Goal: Task Accomplishment & Management: Manage account settings

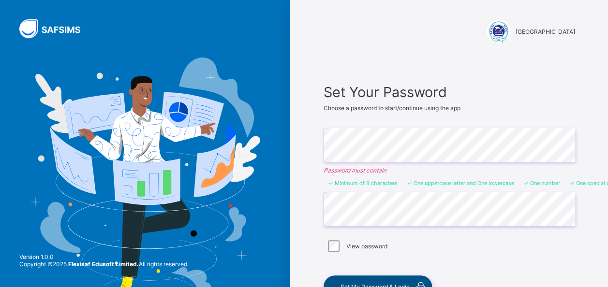
click at [373, 279] on div "Set My Password & Login" at bounding box center [378, 287] width 108 height 22
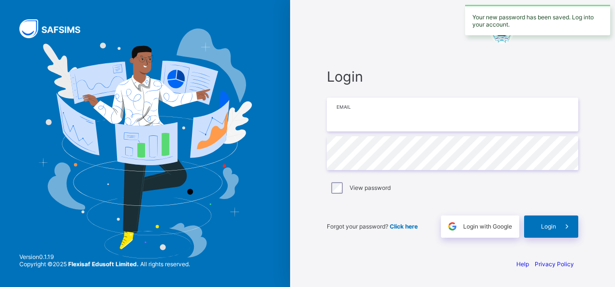
click at [351, 110] on input "email" at bounding box center [452, 115] width 251 height 34
type input "**********"
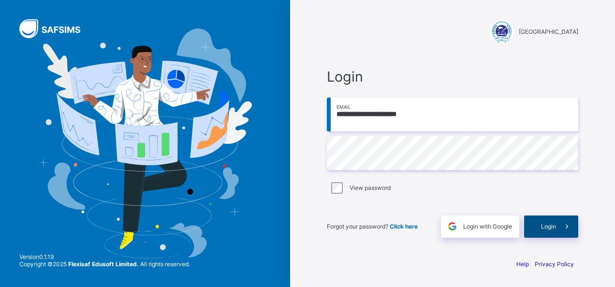
click at [541, 222] on div "Login" at bounding box center [551, 227] width 54 height 22
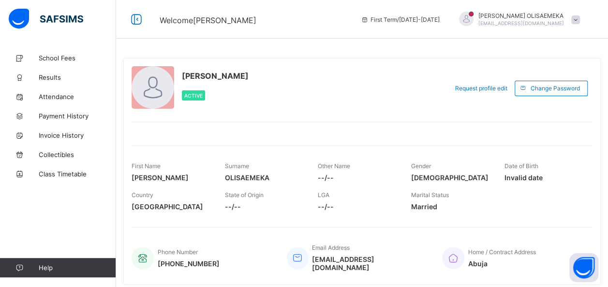
click at [518, 16] on span "[PERSON_NAME]" at bounding box center [521, 15] width 86 height 7
click at [483, 92] on div "Request profile edit" at bounding box center [481, 88] width 67 height 15
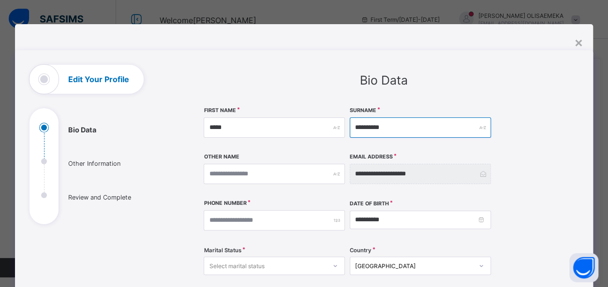
click at [374, 127] on input "**********" at bounding box center [420, 128] width 141 height 20
drag, startPoint x: 395, startPoint y: 128, endPoint x: 355, endPoint y: 127, distance: 39.7
click at [355, 127] on input "**********" at bounding box center [420, 128] width 141 height 20
type input "**"
type input "***"
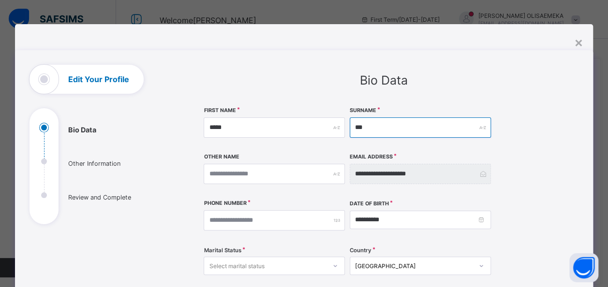
type input "***"
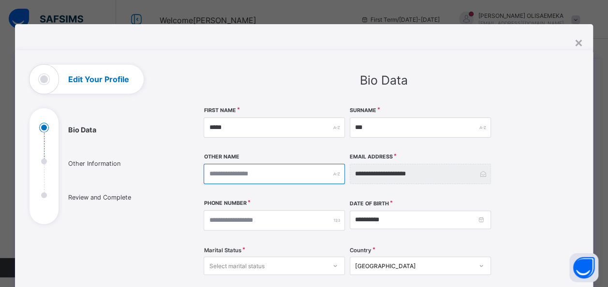
click at [264, 175] on input "text" at bounding box center [274, 174] width 141 height 20
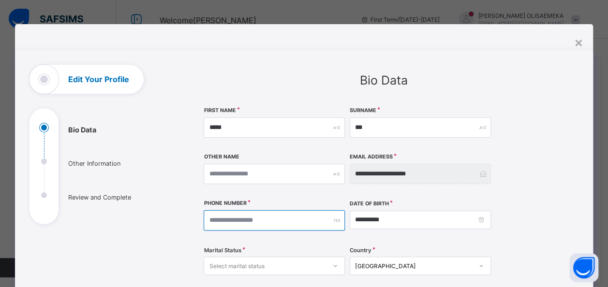
click at [261, 215] on input "number" at bounding box center [274, 220] width 141 height 20
type input "**********"
type input "*******"
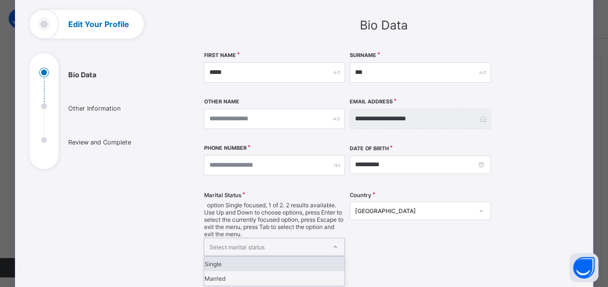
click at [309, 238] on div "Select marital status" at bounding box center [265, 246] width 122 height 17
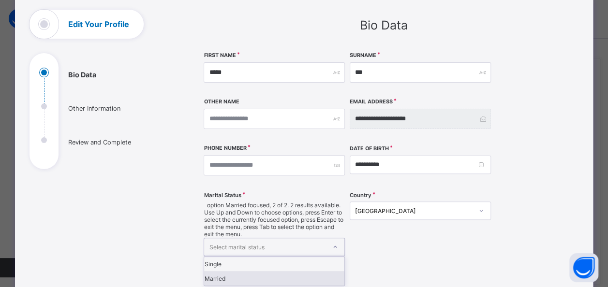
click at [250, 271] on div "Married" at bounding box center [274, 278] width 140 height 15
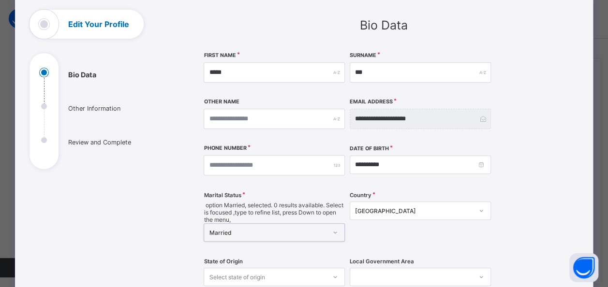
scroll to position [141, 0]
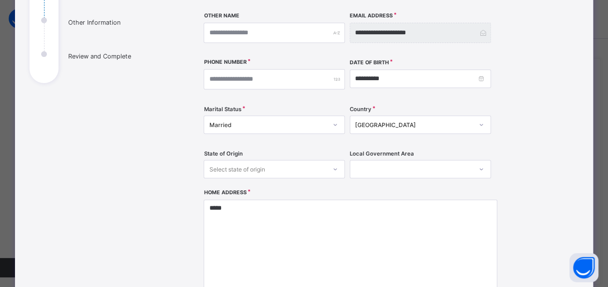
click at [535, 194] on div "**********" at bounding box center [384, 163] width 360 height 395
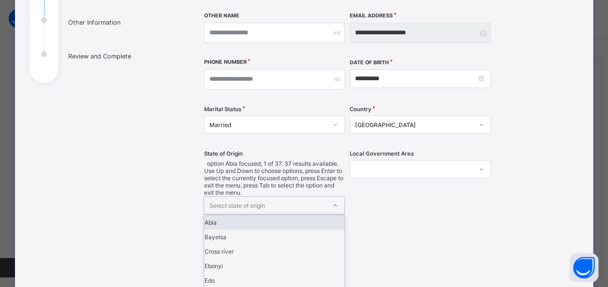
scroll to position [186, 0]
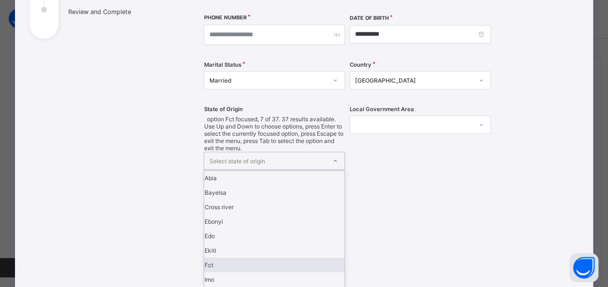
click at [239, 258] on div "Fct" at bounding box center [274, 265] width 140 height 15
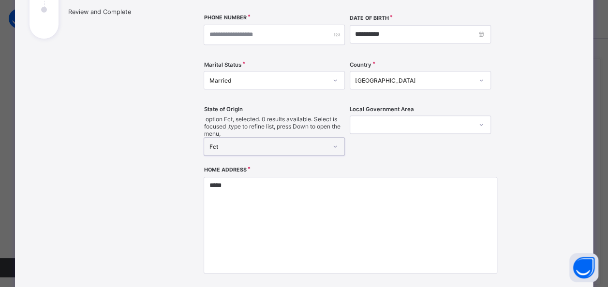
click at [395, 127] on div at bounding box center [411, 125] width 122 height 14
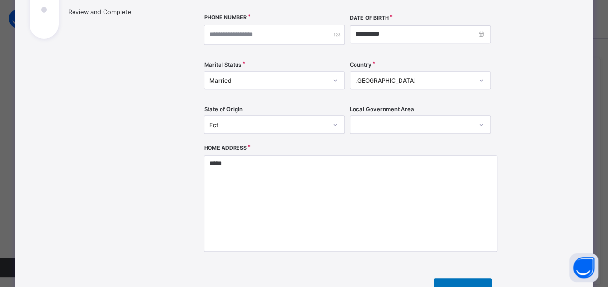
click at [394, 126] on div at bounding box center [411, 125] width 122 height 14
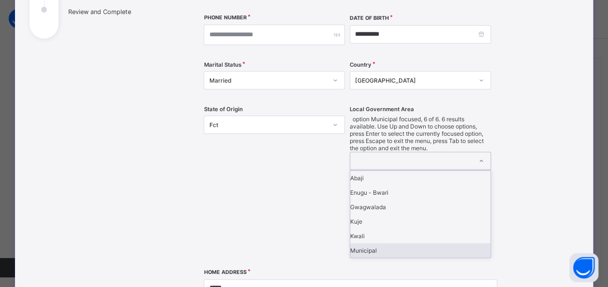
click at [368, 243] on div "Municipal" at bounding box center [420, 250] width 140 height 15
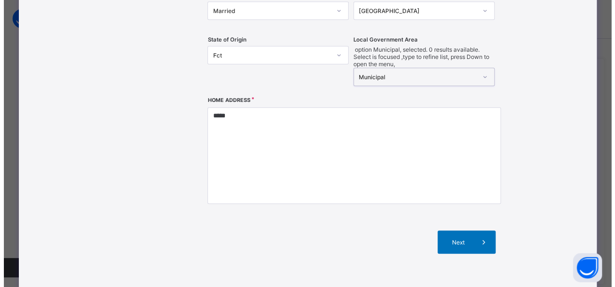
scroll to position [276, 0]
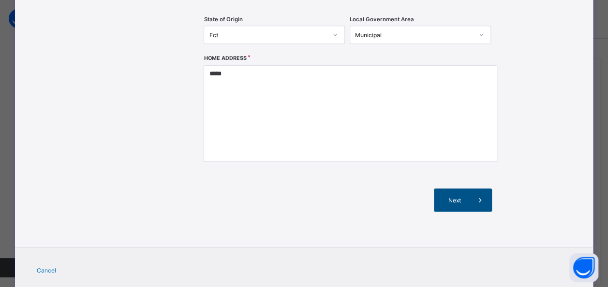
click at [460, 198] on span "Next" at bounding box center [455, 200] width 28 height 7
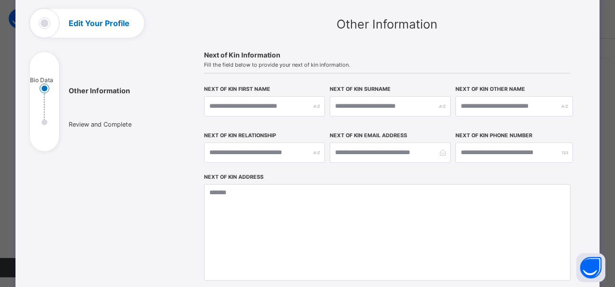
scroll to position [55, 0]
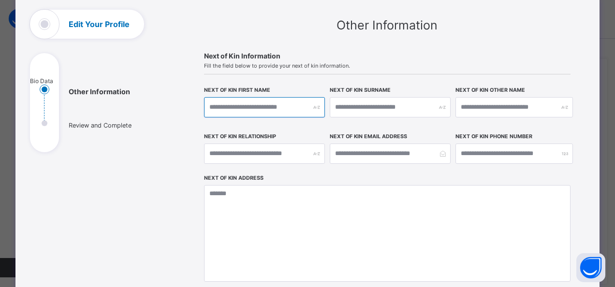
click at [241, 105] on input "text" at bounding box center [264, 107] width 121 height 20
click at [287, 111] on input "text" at bounding box center [264, 107] width 121 height 20
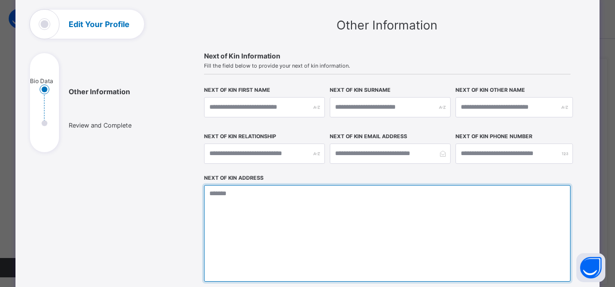
click at [462, 218] on textarea at bounding box center [387, 233] width 367 height 97
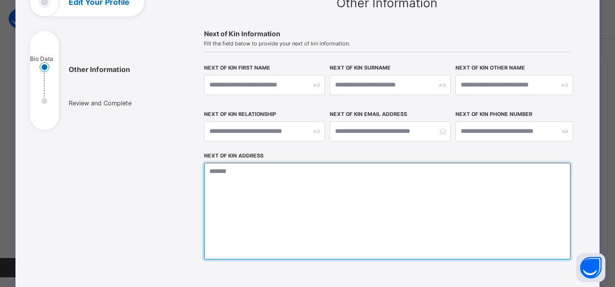
scroll to position [85, 0]
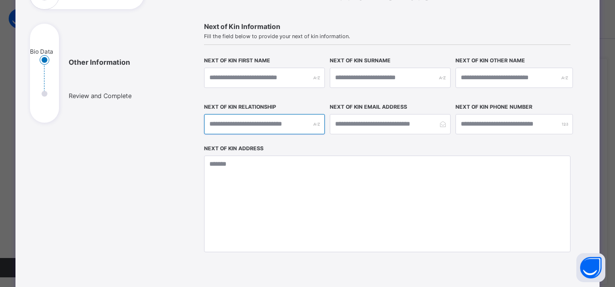
click at [313, 124] on div at bounding box center [264, 124] width 121 height 20
click at [42, 113] on ul "Bio Data Other Information Review and Complete" at bounding box center [102, 80] width 145 height 85
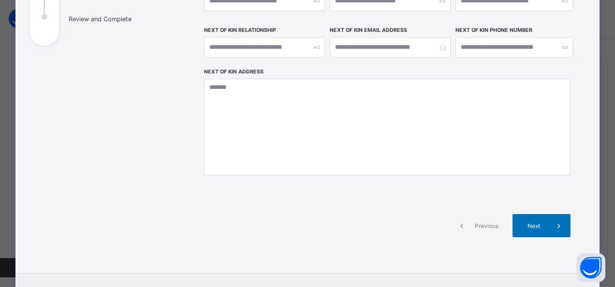
scroll to position [161, 0]
click at [526, 224] on span "Next" at bounding box center [534, 226] width 28 height 7
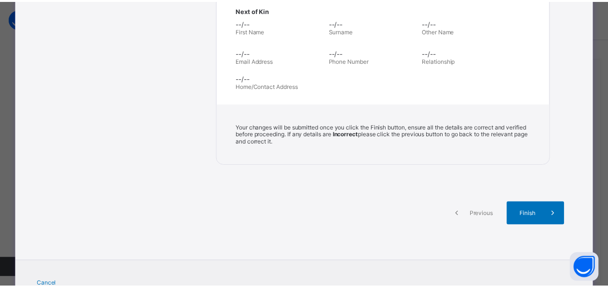
scroll to position [386, 0]
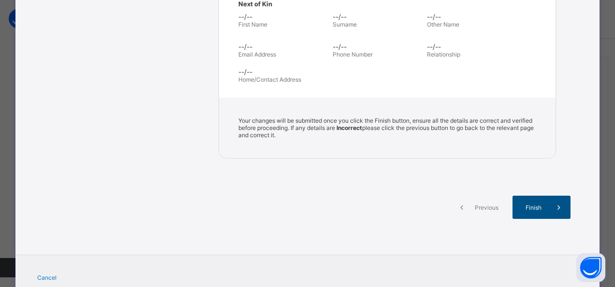
click at [547, 203] on span at bounding box center [558, 207] width 23 height 23
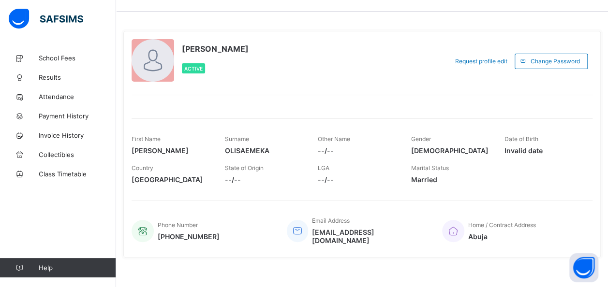
scroll to position [29, 0]
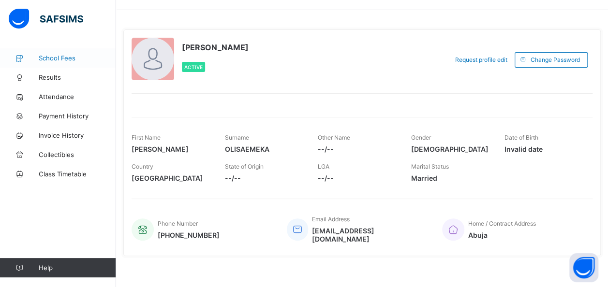
click at [59, 59] on span "School Fees" at bounding box center [77, 58] width 77 height 8
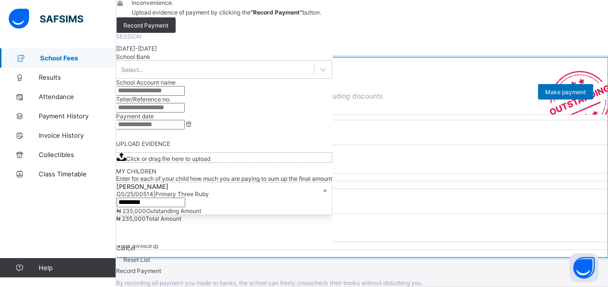
scroll to position [132, 0]
click at [160, 242] on span "View invoice" at bounding box center [138, 245] width 43 height 7
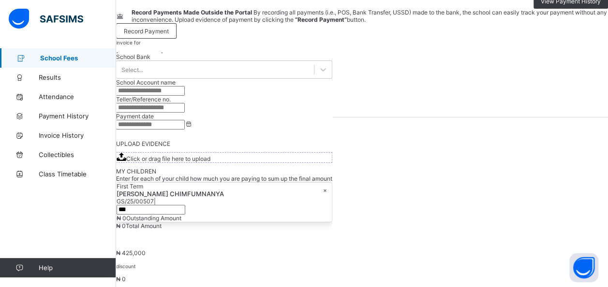
scroll to position [90, 0]
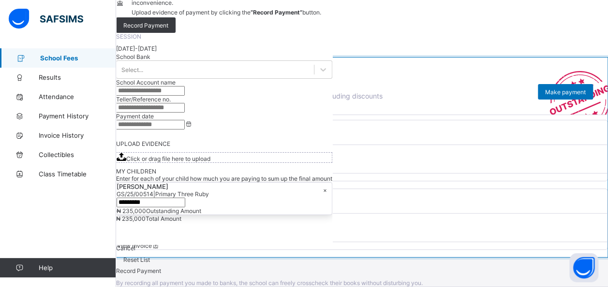
scroll to position [132, 0]
click at [160, 181] on span "View invoice" at bounding box center [138, 177] width 43 height 7
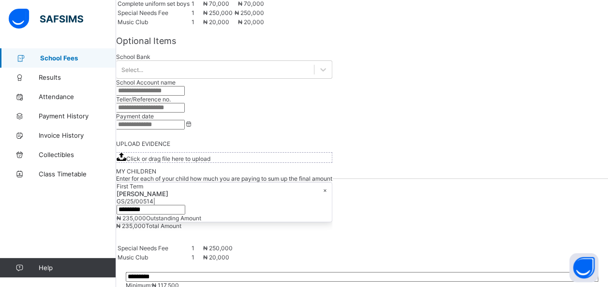
scroll to position [265, 0]
